Goal: Find specific page/section: Find specific page/section

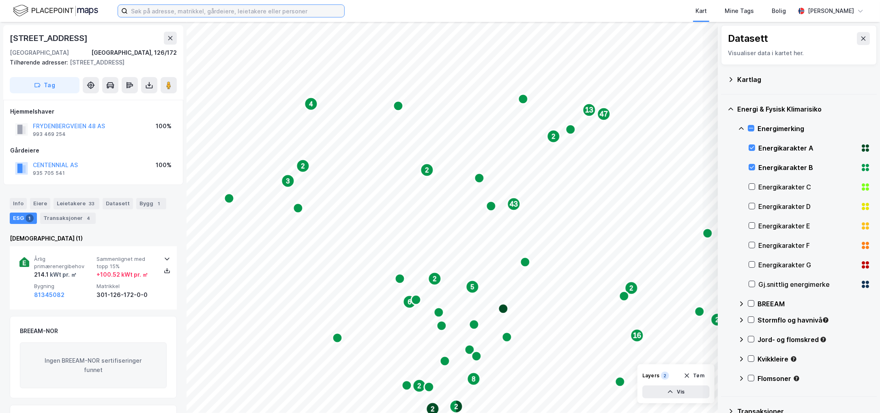
click at [232, 16] on input at bounding box center [236, 11] width 217 height 12
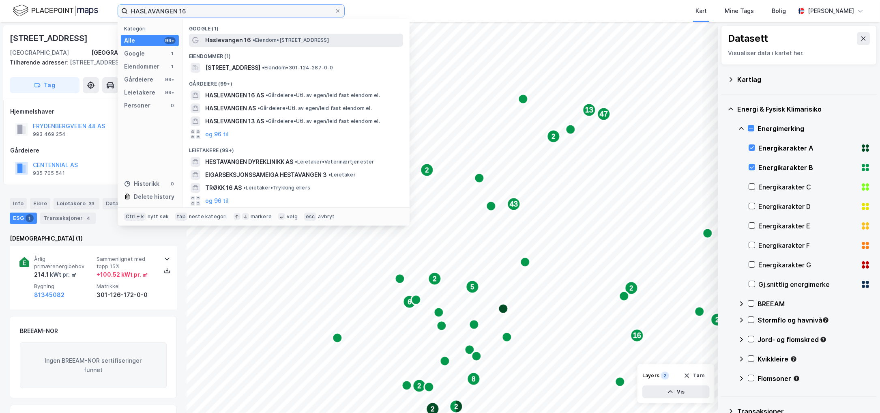
type input "HASLAVANGEN 16"
click at [246, 37] on span "Haslevangen 16" at bounding box center [228, 40] width 46 height 10
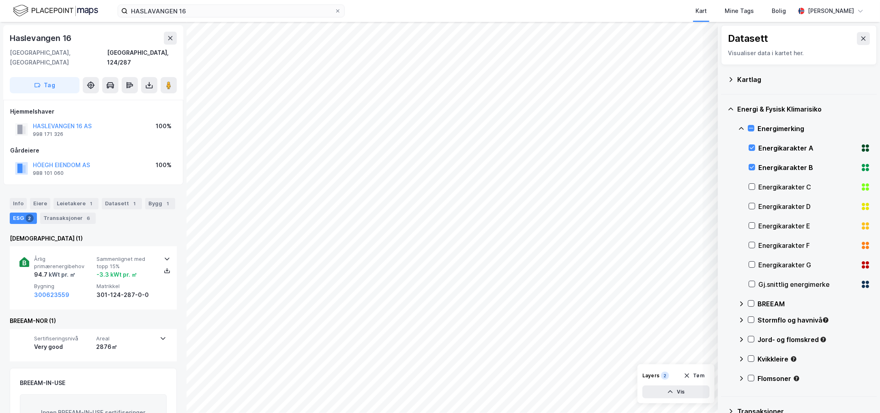
scroll to position [2, 0]
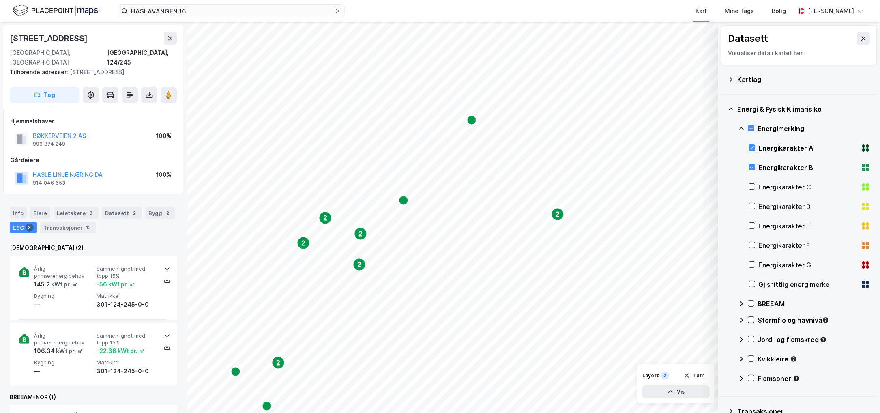
scroll to position [2, 0]
click at [12, 206] on div "Info" at bounding box center [18, 211] width 17 height 11
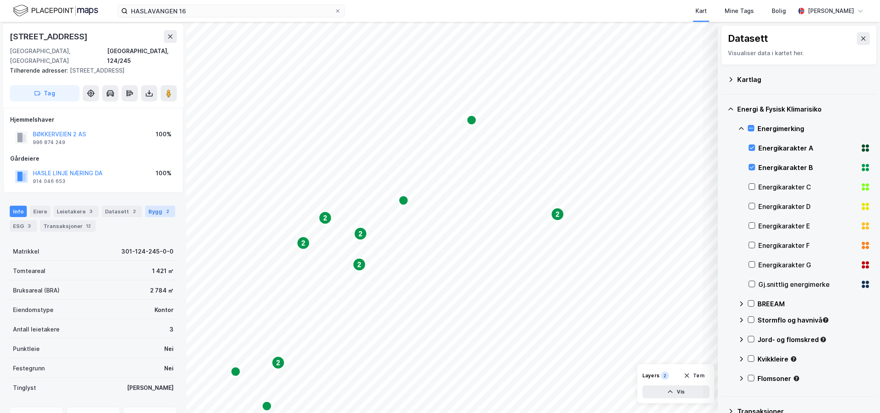
click at [150, 206] on div "Bygg 2" at bounding box center [160, 211] width 30 height 11
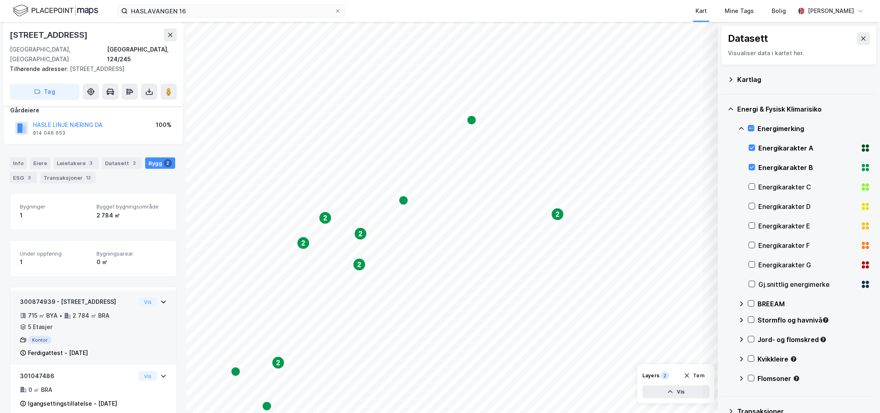
scroll to position [55, 0]
